Goal: Task Accomplishment & Management: Use online tool/utility

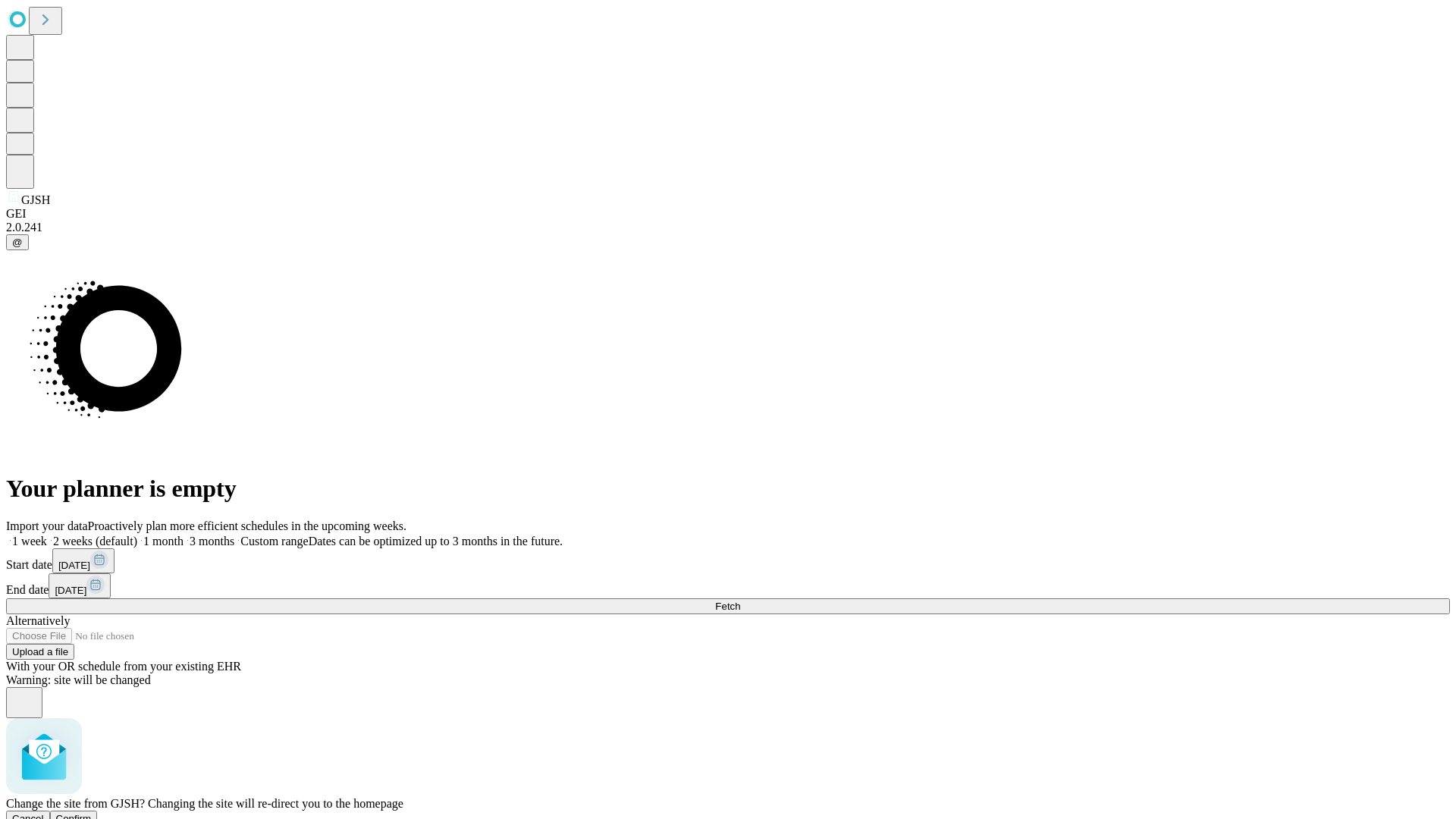
click at [92, 813] on span "Confirm" at bounding box center [74, 818] width 35 height 11
click at [183, 535] on label "1 month" at bounding box center [160, 541] width 46 height 13
click at [740, 601] on span "Fetch" at bounding box center [728, 606] width 25 height 11
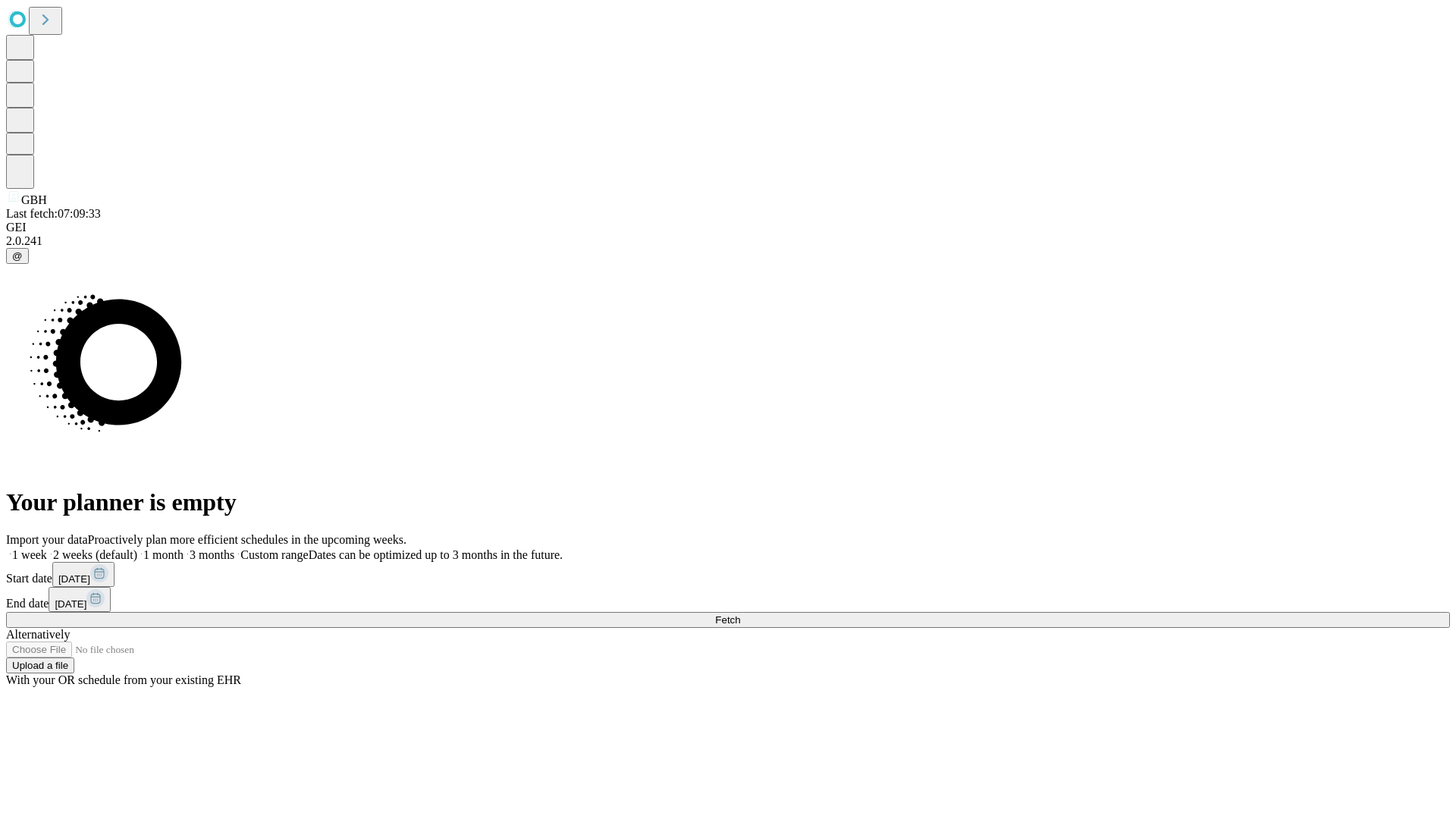
click at [740, 614] on span "Fetch" at bounding box center [728, 620] width 25 height 11
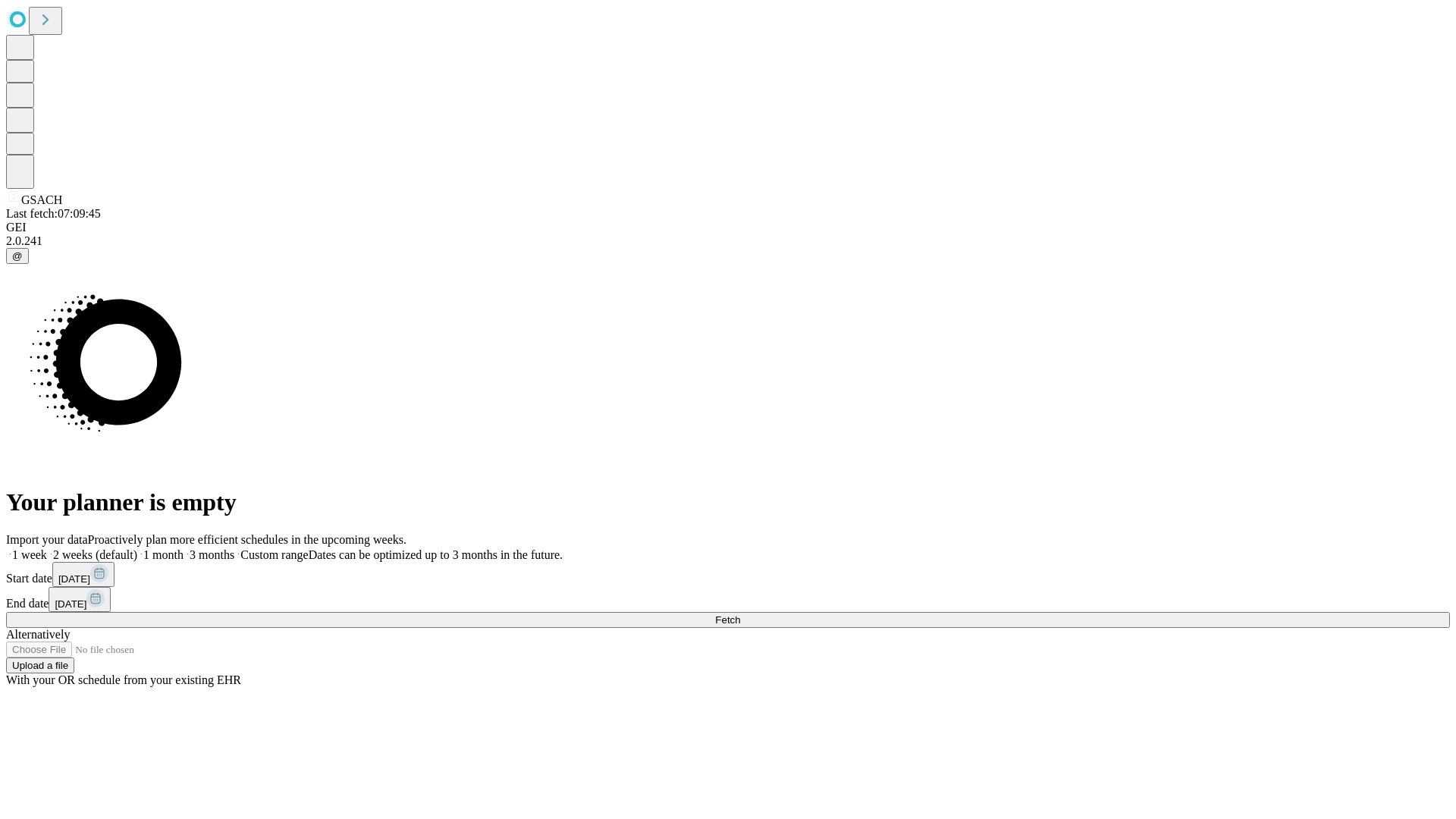
click at [183, 549] on label "1 month" at bounding box center [160, 554] width 46 height 13
click at [740, 614] on span "Fetch" at bounding box center [728, 620] width 25 height 11
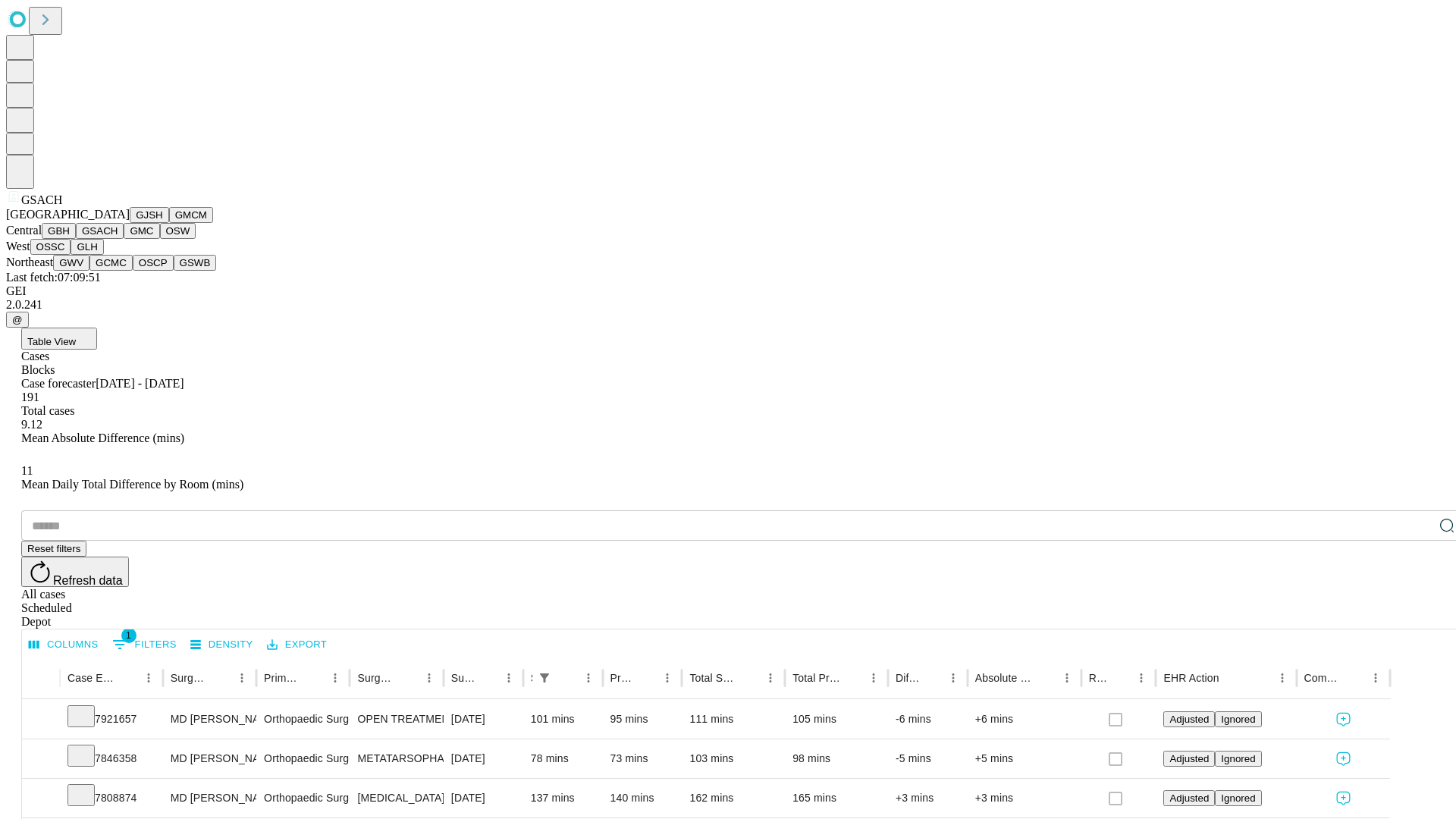
click at [123, 239] on button "GMC" at bounding box center [141, 231] width 35 height 16
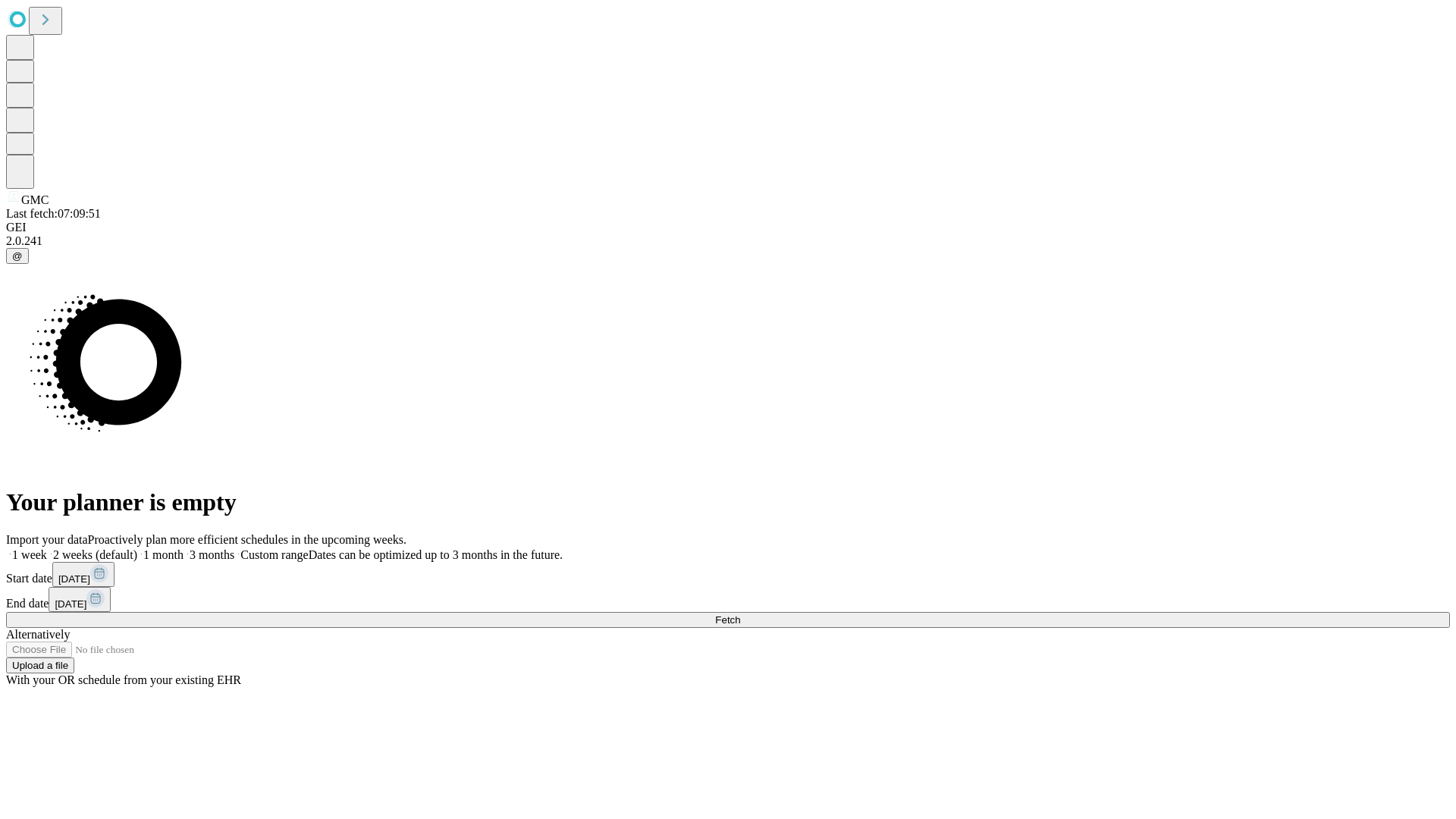
click at [183, 549] on label "1 month" at bounding box center [160, 554] width 46 height 13
click at [740, 614] on span "Fetch" at bounding box center [728, 620] width 25 height 11
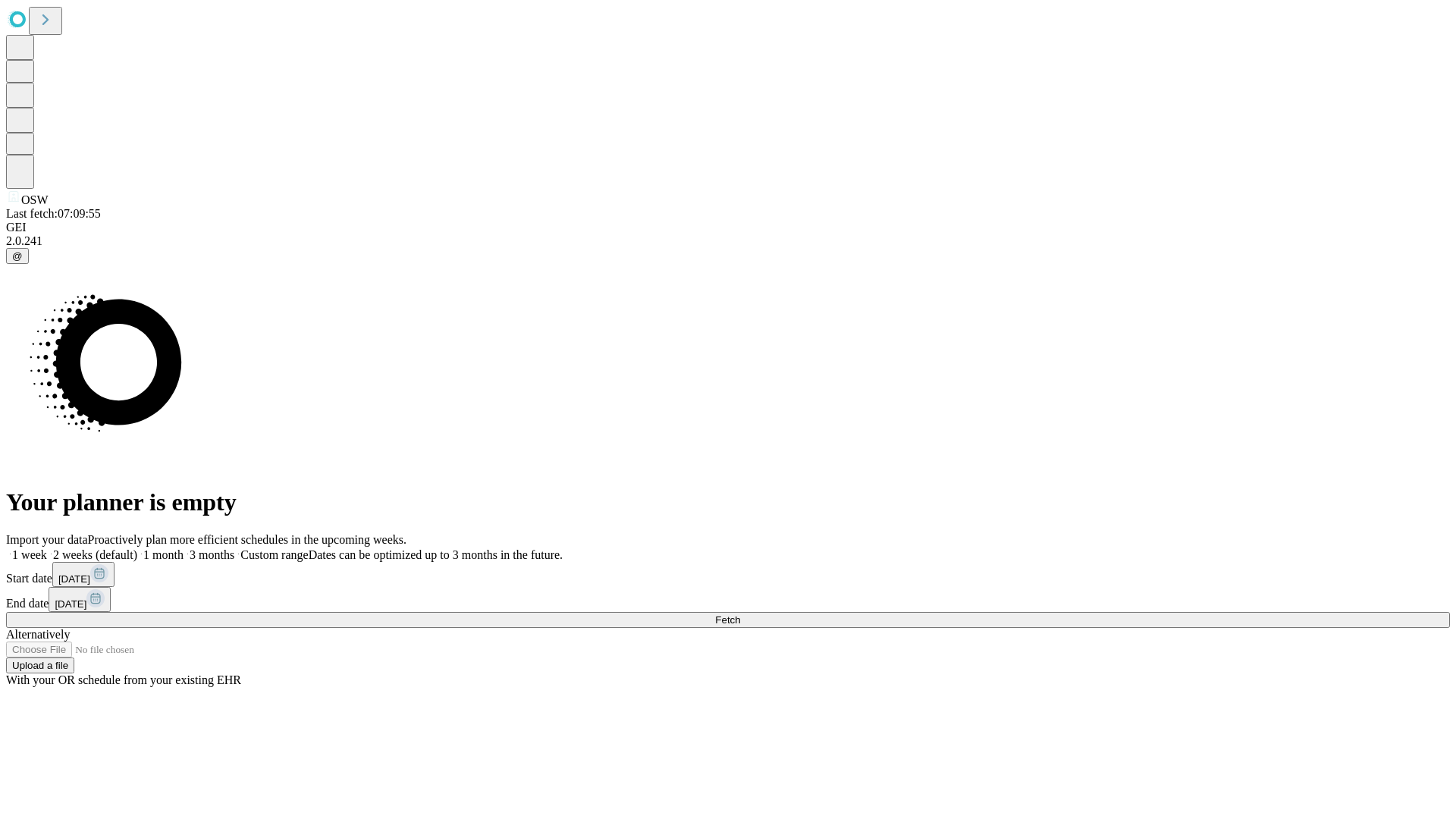
click at [183, 549] on label "1 month" at bounding box center [160, 554] width 46 height 13
click at [740, 614] on span "Fetch" at bounding box center [728, 620] width 25 height 11
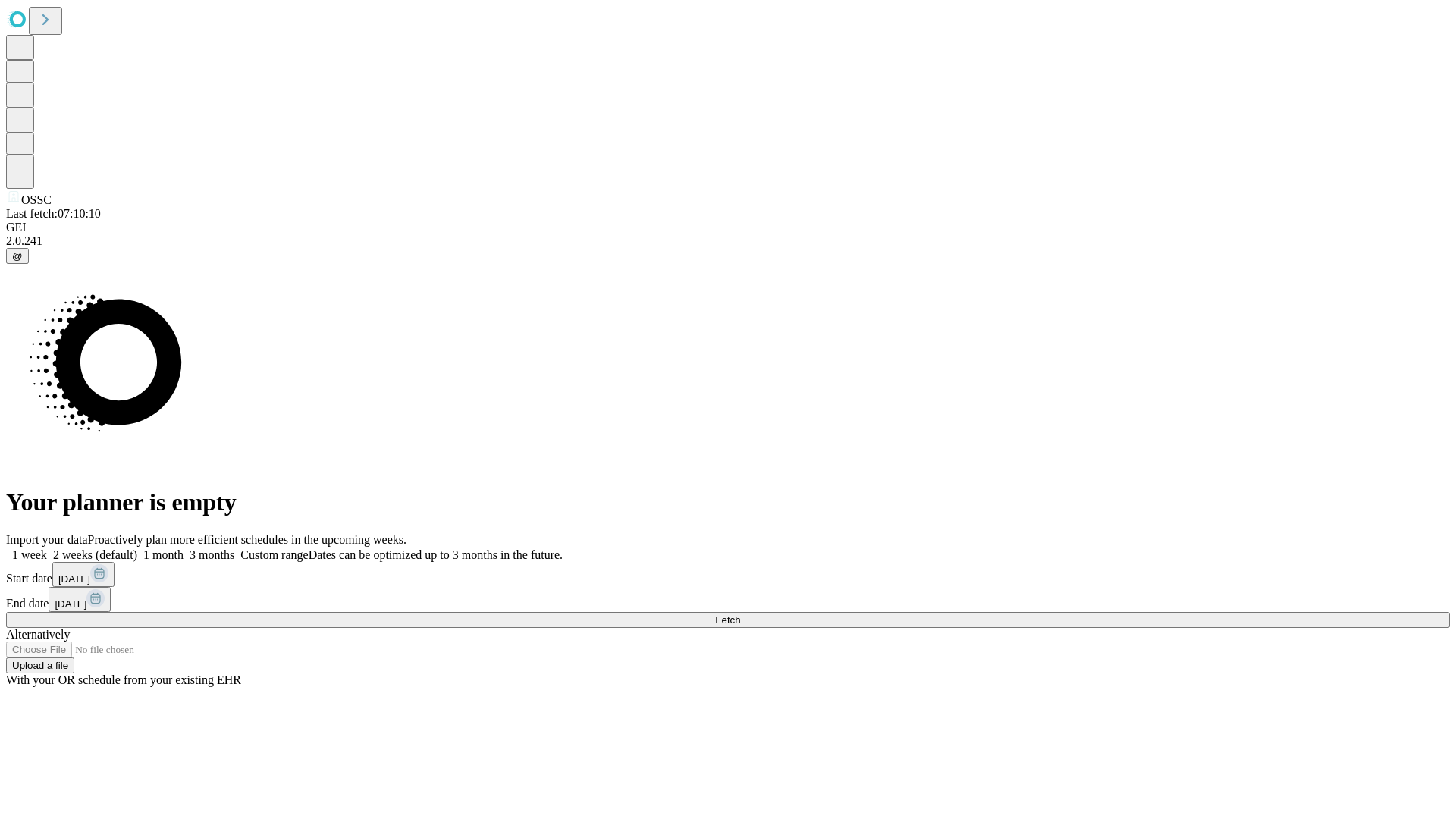
click at [183, 549] on label "1 month" at bounding box center [160, 554] width 46 height 13
click at [740, 614] on span "Fetch" at bounding box center [728, 620] width 25 height 11
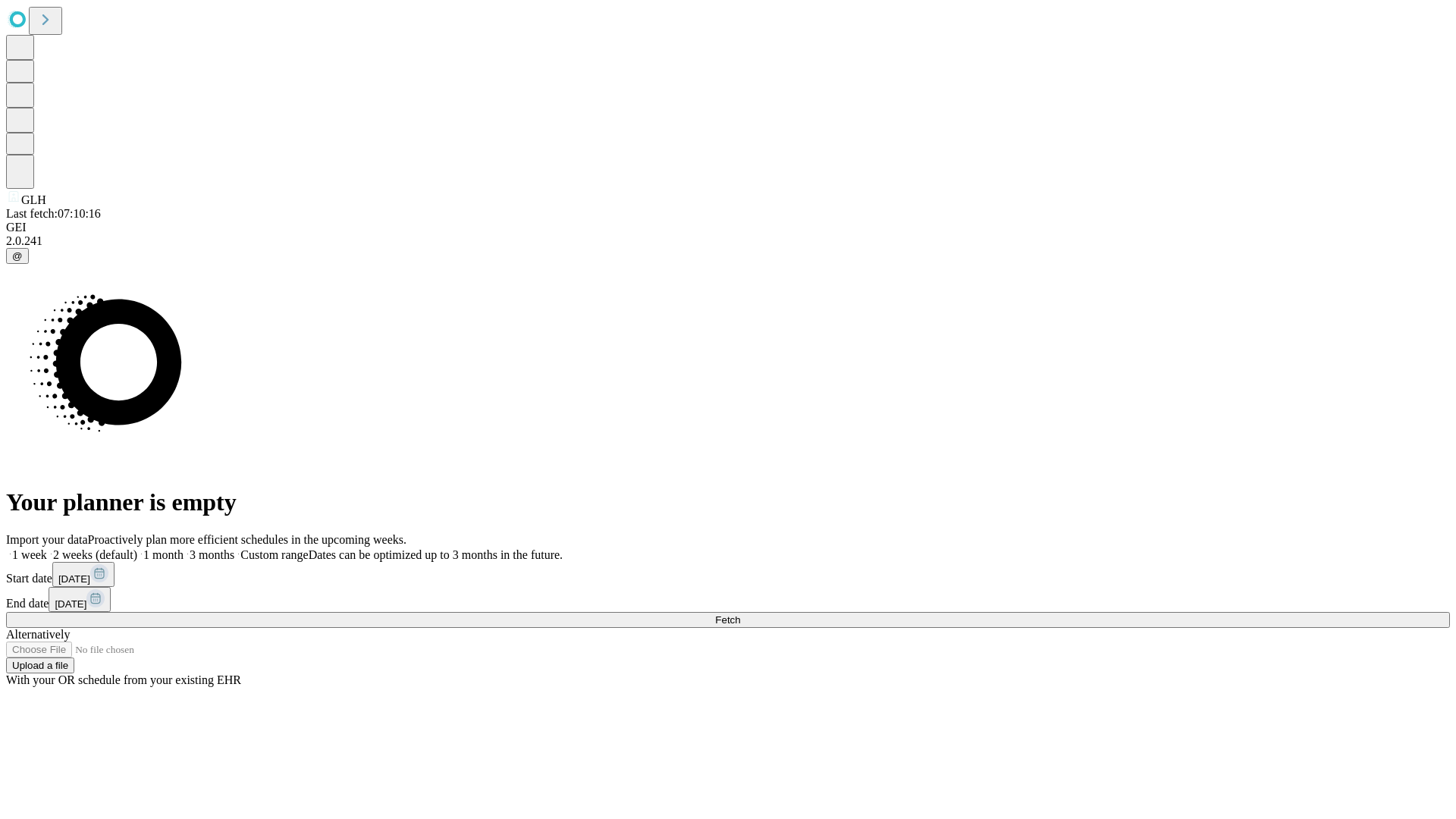
click at [183, 549] on label "1 month" at bounding box center [160, 554] width 46 height 13
click at [740, 614] on span "Fetch" at bounding box center [728, 620] width 25 height 11
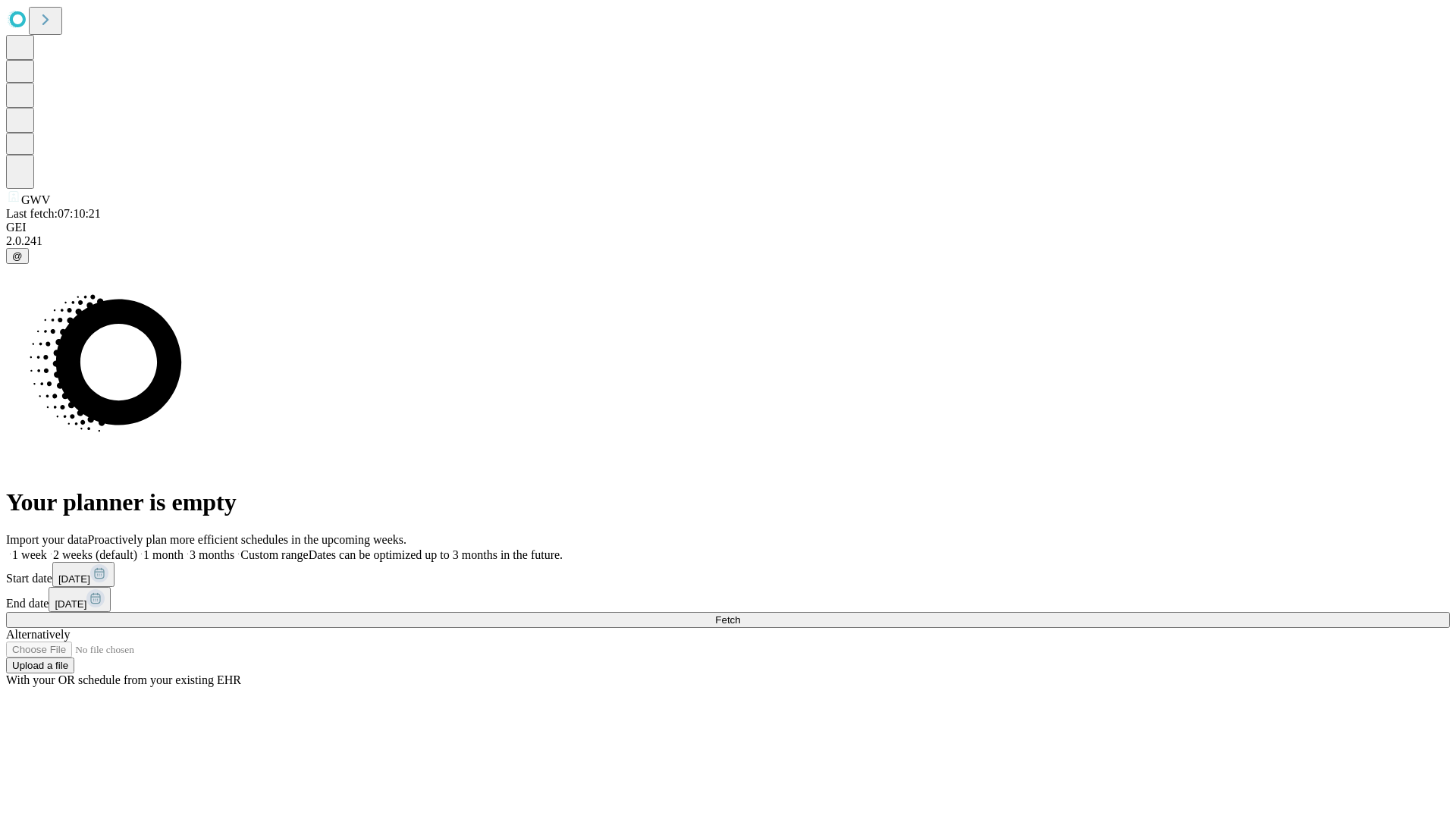
click at [183, 549] on label "1 month" at bounding box center [160, 554] width 46 height 13
click at [740, 614] on span "Fetch" at bounding box center [728, 620] width 25 height 11
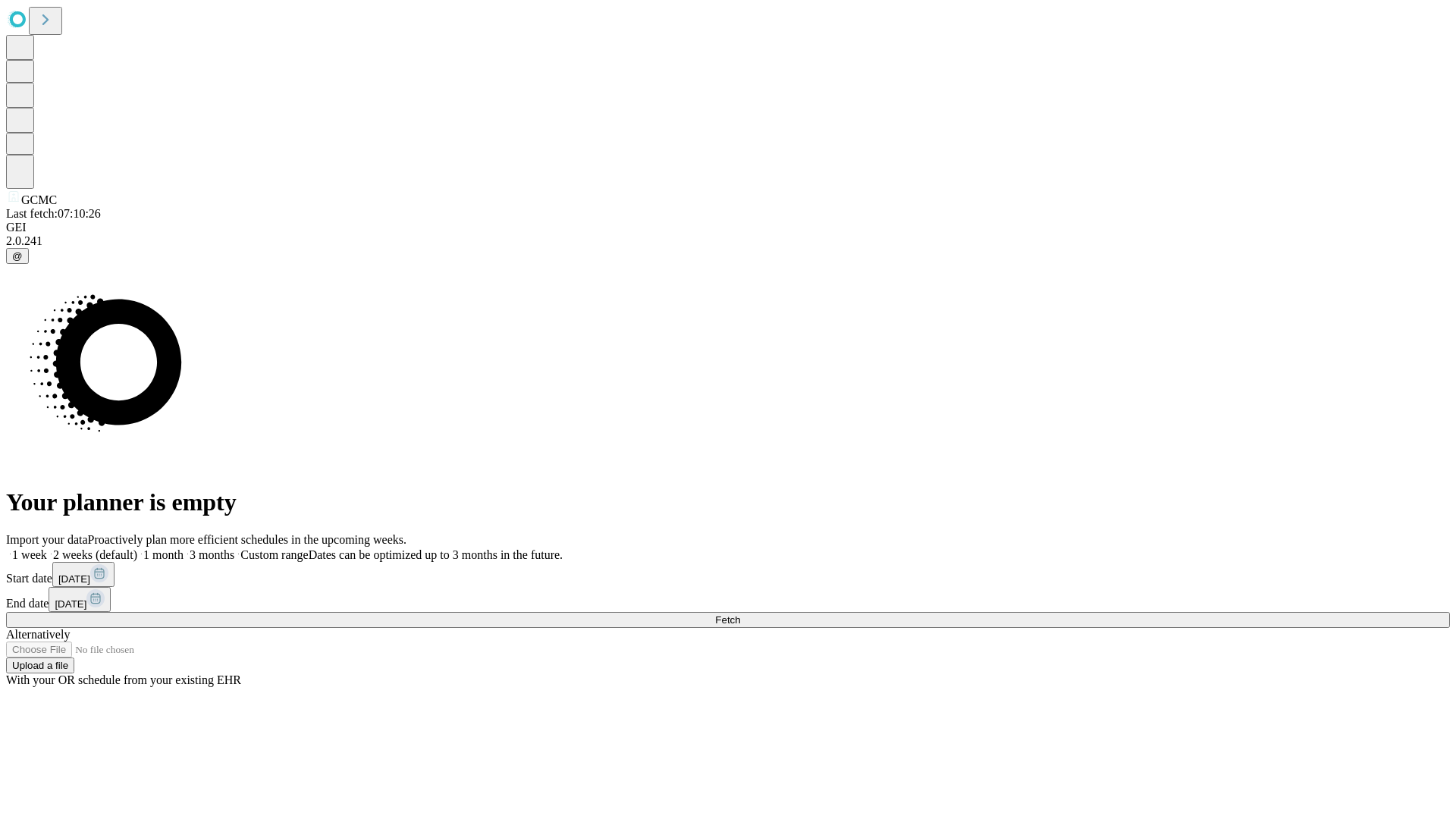
click at [740, 614] on span "Fetch" at bounding box center [728, 620] width 25 height 11
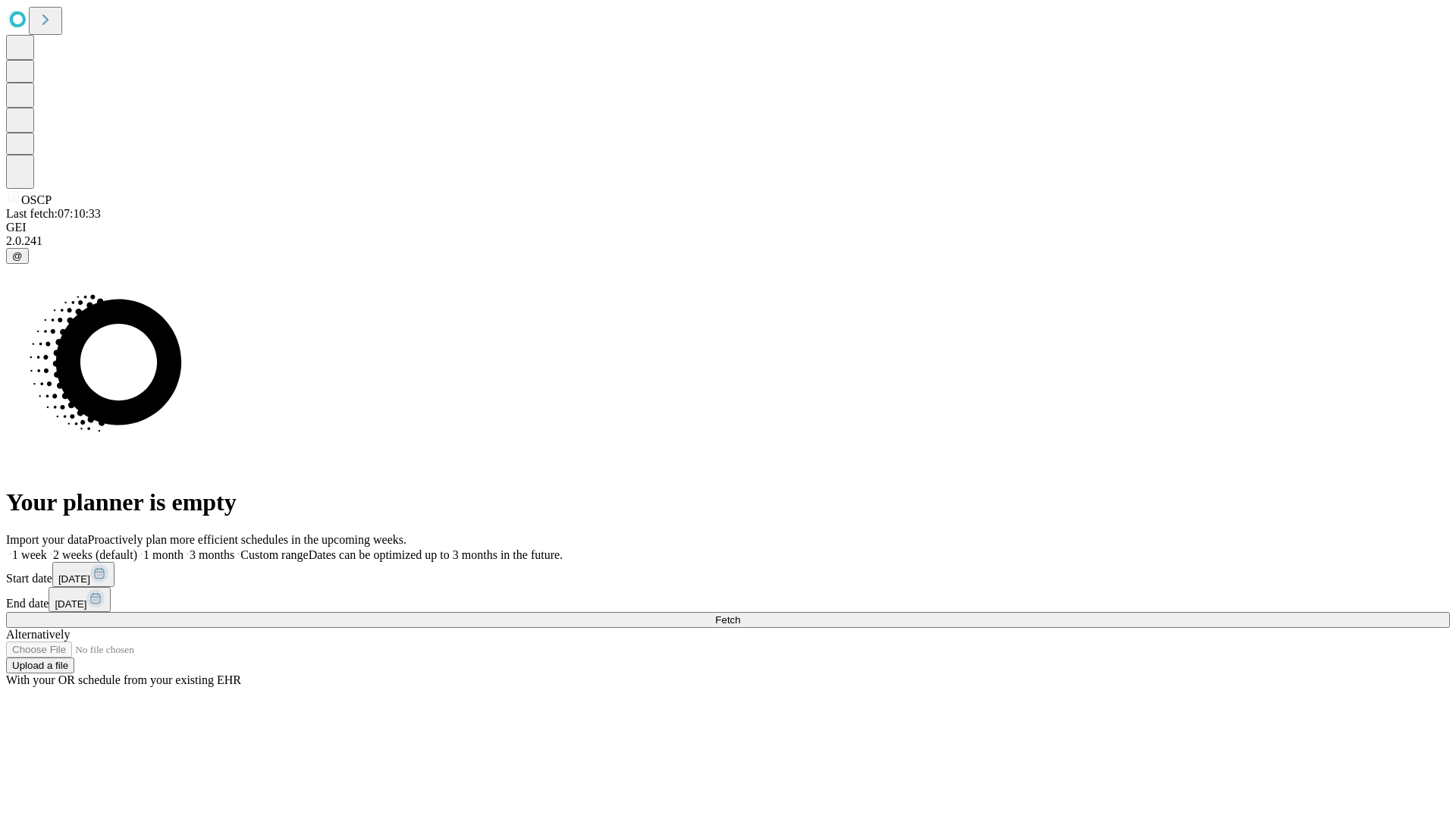
click at [183, 549] on label "1 month" at bounding box center [160, 554] width 46 height 13
click at [740, 614] on span "Fetch" at bounding box center [728, 620] width 25 height 11
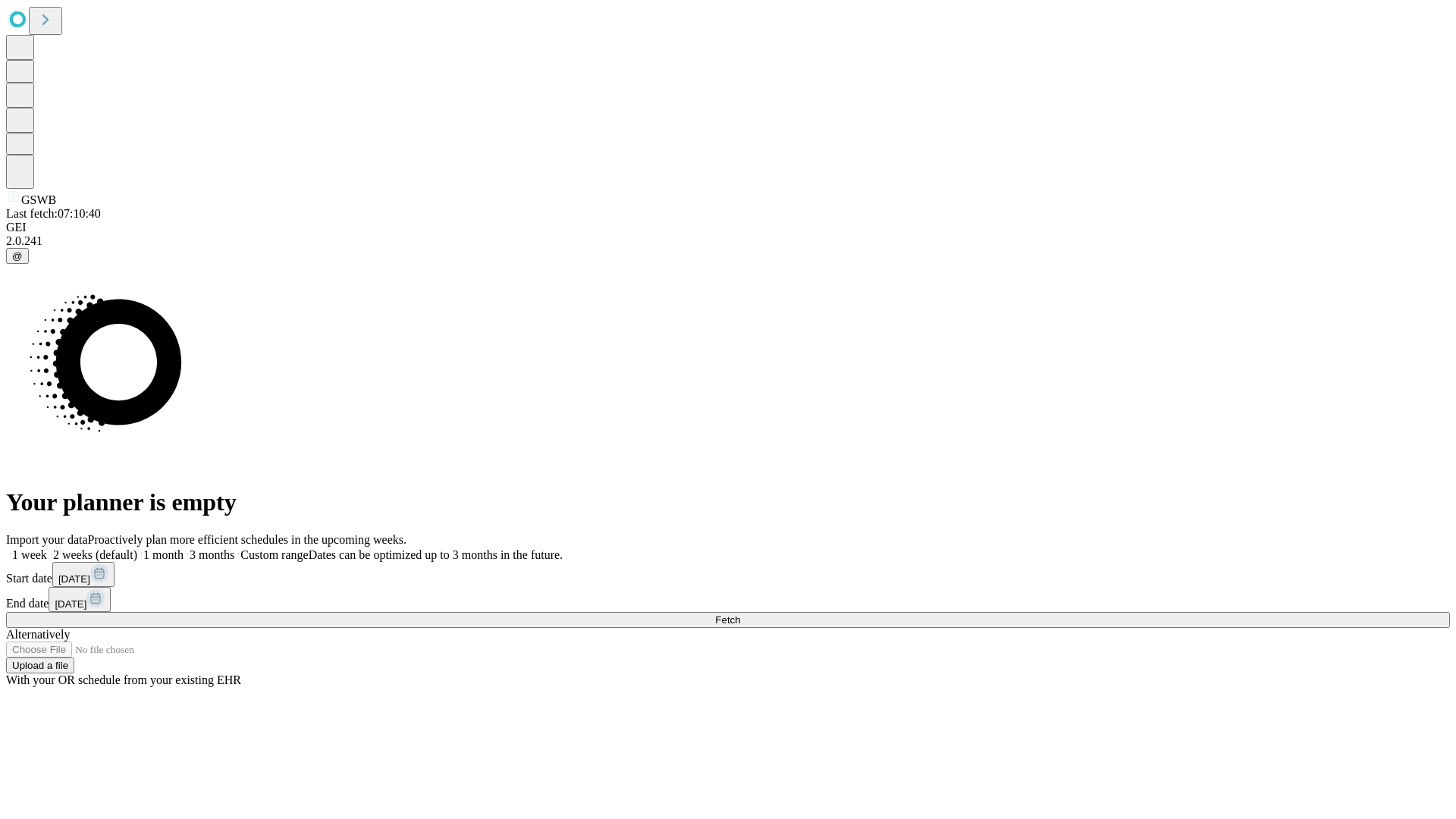
click at [183, 549] on label "1 month" at bounding box center [160, 554] width 46 height 13
click at [740, 614] on span "Fetch" at bounding box center [728, 620] width 25 height 11
